Goal: Task Accomplishment & Management: Complete application form

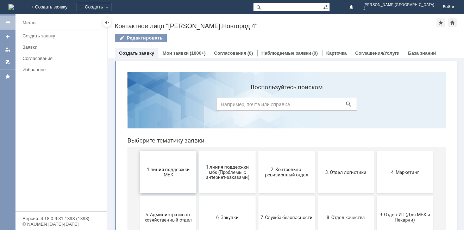
click at [161, 166] on button "1 линия поддержки МБК" at bounding box center [168, 172] width 56 height 42
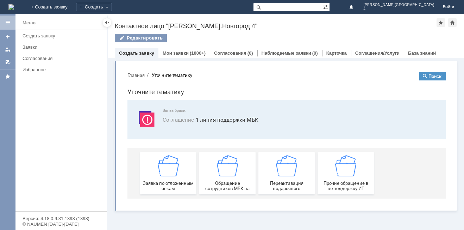
click at [161, 166] on img at bounding box center [168, 165] width 21 height 21
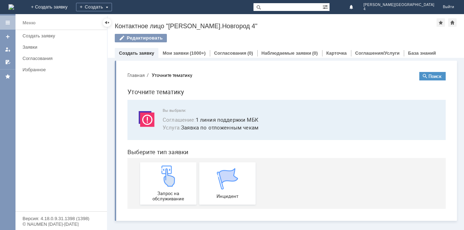
click at [161, 166] on img at bounding box center [168, 175] width 21 height 21
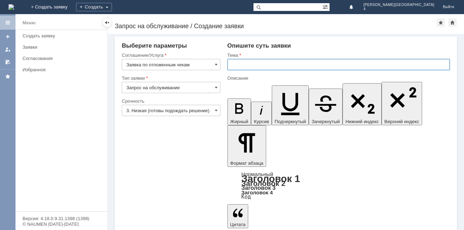
click at [245, 62] on input "text" at bounding box center [339, 64] width 223 height 11
type input "отложенный чек"
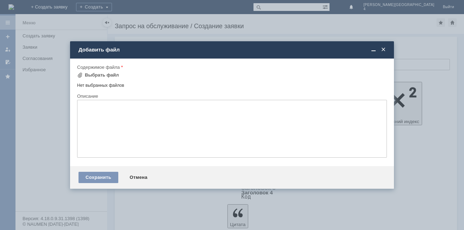
click at [174, 131] on textarea at bounding box center [232, 129] width 310 height 58
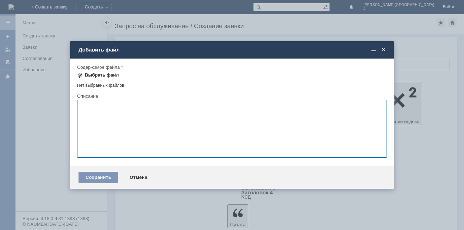
click at [79, 73] on span at bounding box center [80, 75] width 6 height 6
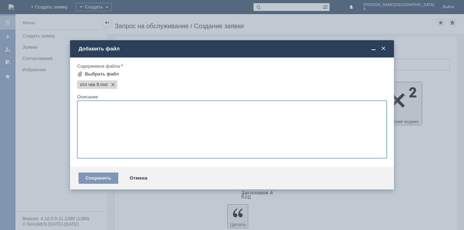
click at [144, 132] on textarea at bounding box center [232, 129] width 310 height 58
click at [116, 106] on textarea "салфетки влажнве детские" at bounding box center [232, 129] width 310 height 58
click at [119, 109] on textarea "салфетки влажнве детские" at bounding box center [232, 129] width 310 height 58
click at [154, 108] on textarea "салфетки влажные детские" at bounding box center [232, 129] width 310 height 58
type textarea "салфетки влажные детские 2 шт. шампунь 1 шт."
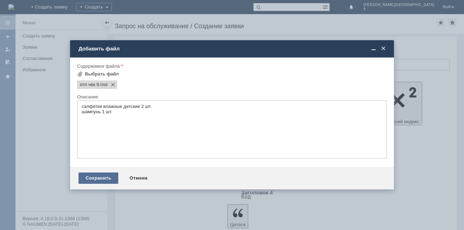
click at [102, 175] on div "Сохранить" at bounding box center [99, 177] width 40 height 11
